Goal: Task Accomplishment & Management: Complete application form

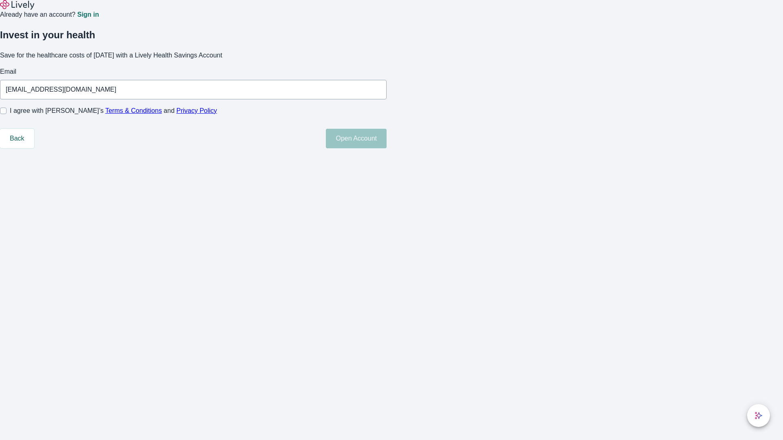
click at [7, 114] on input "I agree with Lively’s Terms & Conditions and Privacy Policy" at bounding box center [3, 111] width 7 height 7
checkbox input "true"
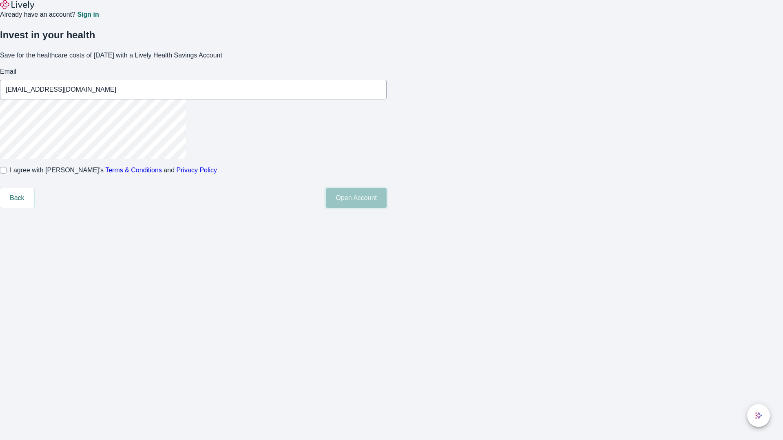
click at [387, 208] on button "Open Account" at bounding box center [356, 198] width 61 height 20
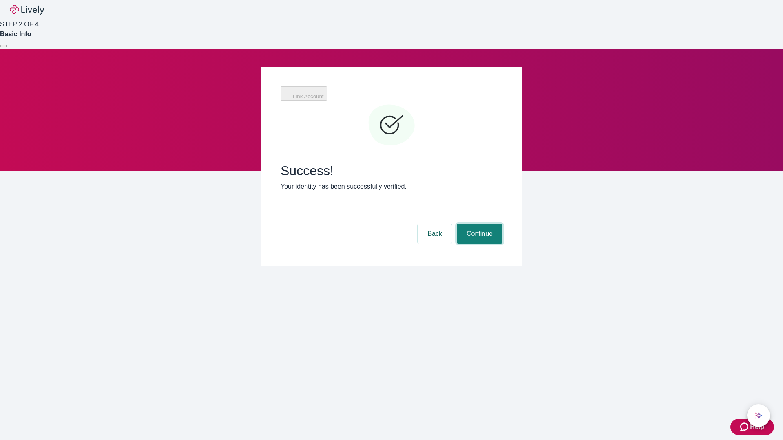
click at [478, 224] on button "Continue" at bounding box center [480, 234] width 46 height 20
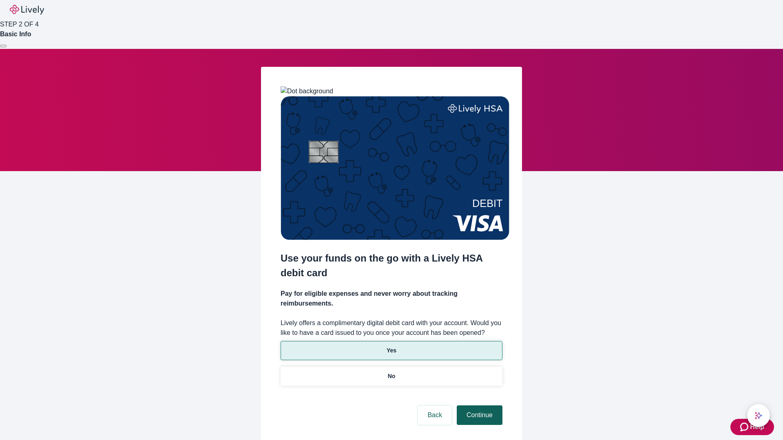
click at [391, 347] on p "Yes" at bounding box center [392, 351] width 10 height 9
click at [478, 406] on button "Continue" at bounding box center [480, 416] width 46 height 20
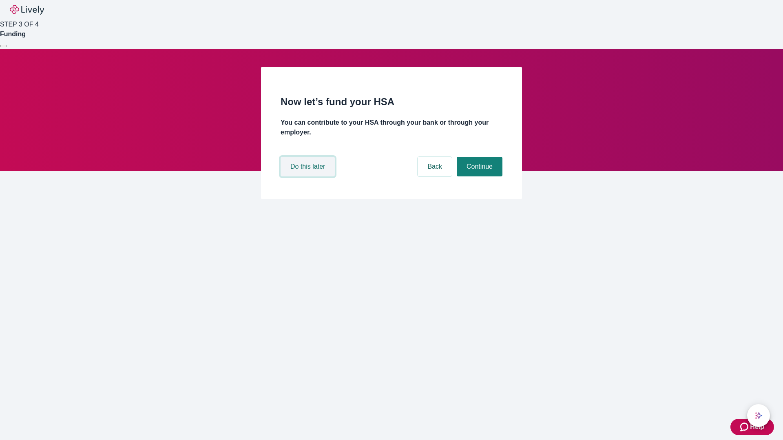
click at [309, 177] on button "Do this later" at bounding box center [308, 167] width 54 height 20
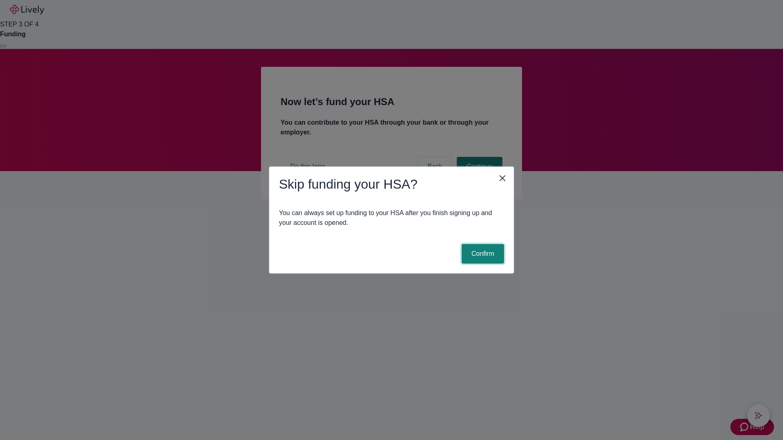
click at [482, 254] on button "Confirm" at bounding box center [483, 254] width 42 height 20
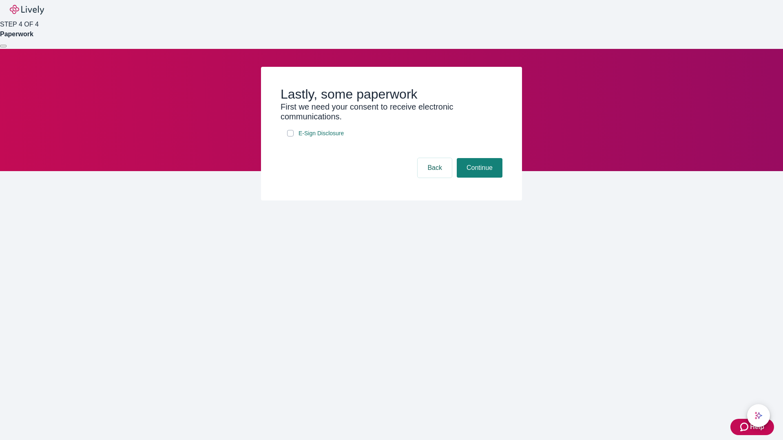
click at [290, 137] on input "E-Sign Disclosure" at bounding box center [290, 133] width 7 height 7
checkbox input "true"
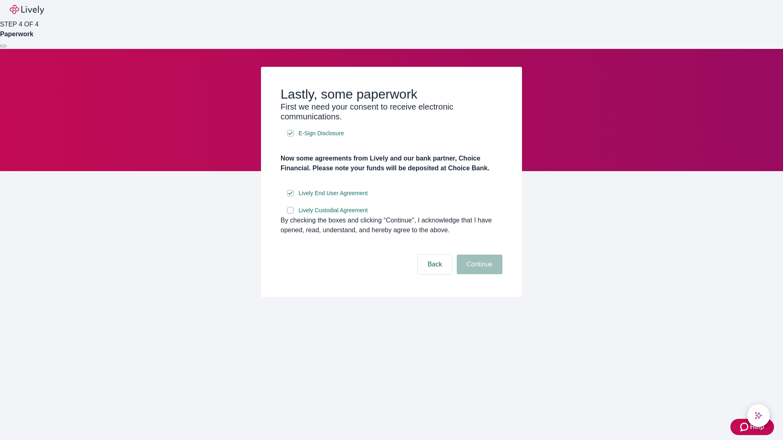
click at [290, 214] on input "Lively Custodial Agreement" at bounding box center [290, 210] width 7 height 7
checkbox input "true"
click at [478, 274] on button "Continue" at bounding box center [480, 265] width 46 height 20
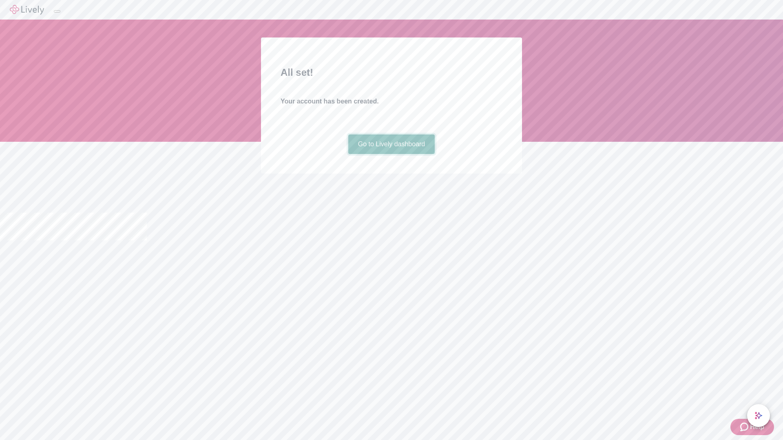
click at [391, 154] on link "Go to Lively dashboard" at bounding box center [391, 145] width 87 height 20
